Goal: Navigation & Orientation: Understand site structure

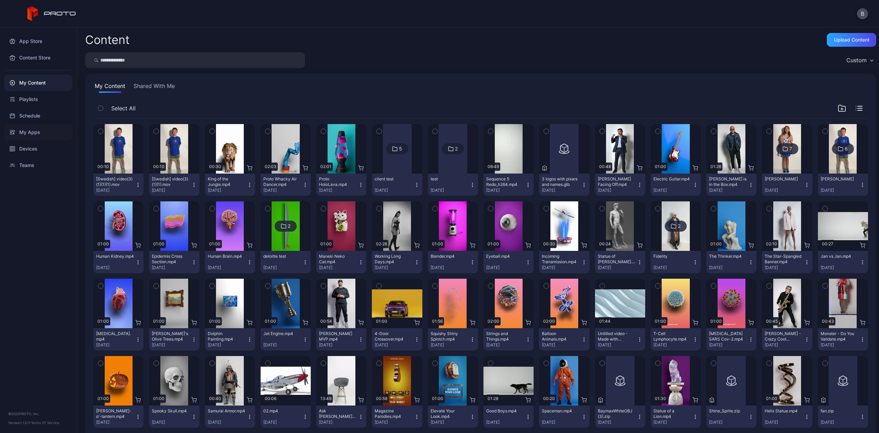
click at [42, 134] on div "My Apps" at bounding box center [38, 132] width 68 height 16
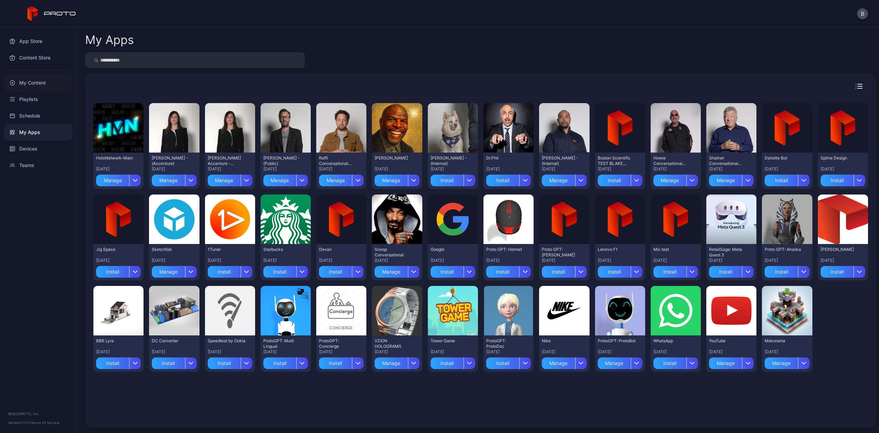
click at [33, 89] on div "My Content" at bounding box center [38, 83] width 68 height 16
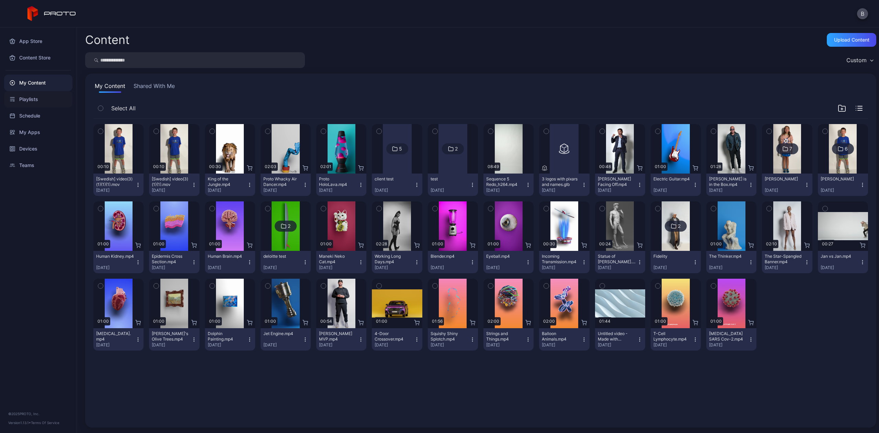
click at [25, 103] on div "Playlists" at bounding box center [38, 99] width 68 height 16
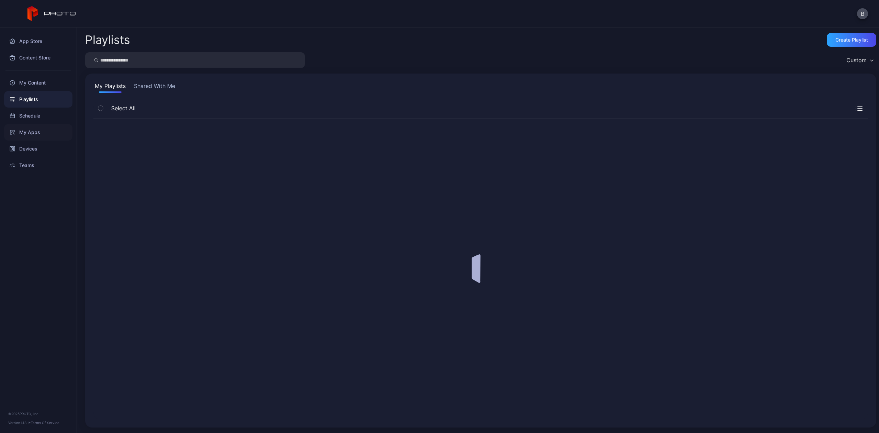
click at [25, 127] on div "My Apps" at bounding box center [38, 132] width 68 height 16
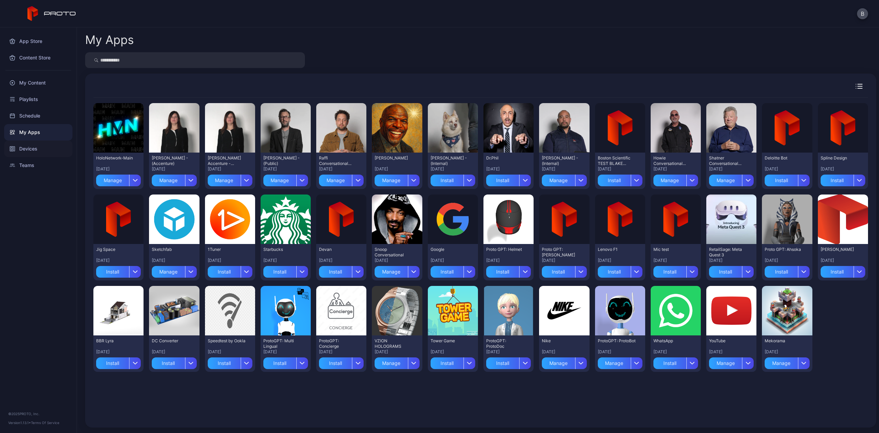
click at [25, 142] on div "Devices" at bounding box center [38, 148] width 68 height 16
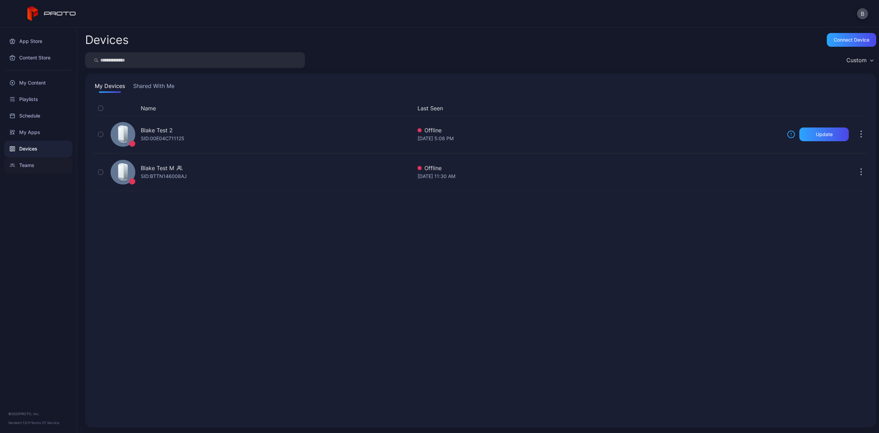
click at [29, 167] on div "Teams" at bounding box center [38, 165] width 68 height 16
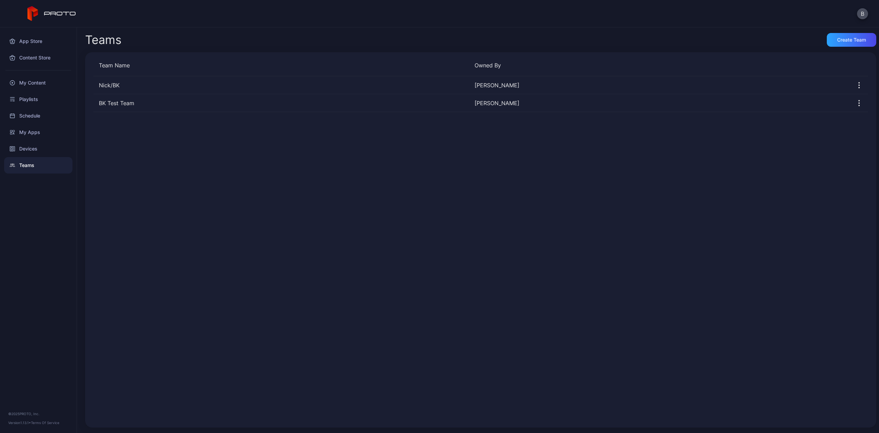
click at [26, 146] on div "Devices" at bounding box center [38, 148] width 68 height 16
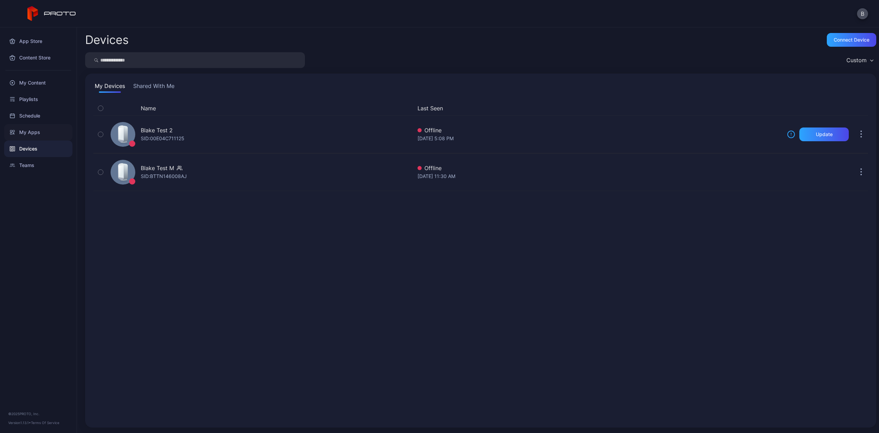
click at [26, 132] on div "My Apps" at bounding box center [38, 132] width 68 height 16
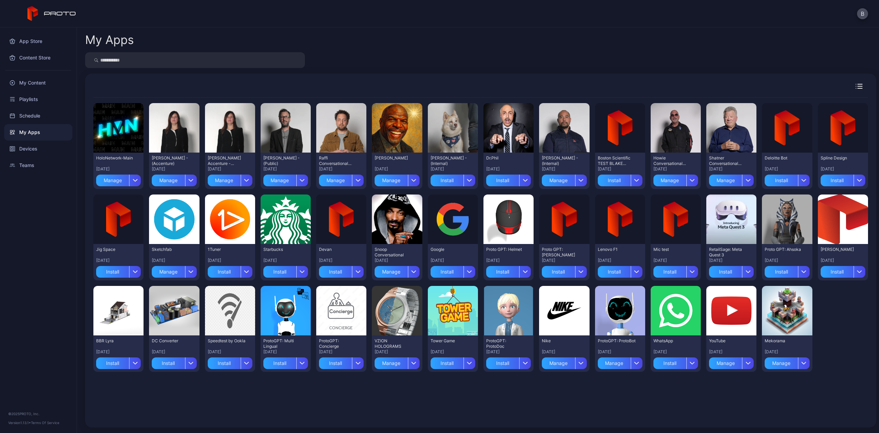
click at [26, 116] on div "Schedule" at bounding box center [38, 115] width 68 height 16
